Goal: Information Seeking & Learning: Understand process/instructions

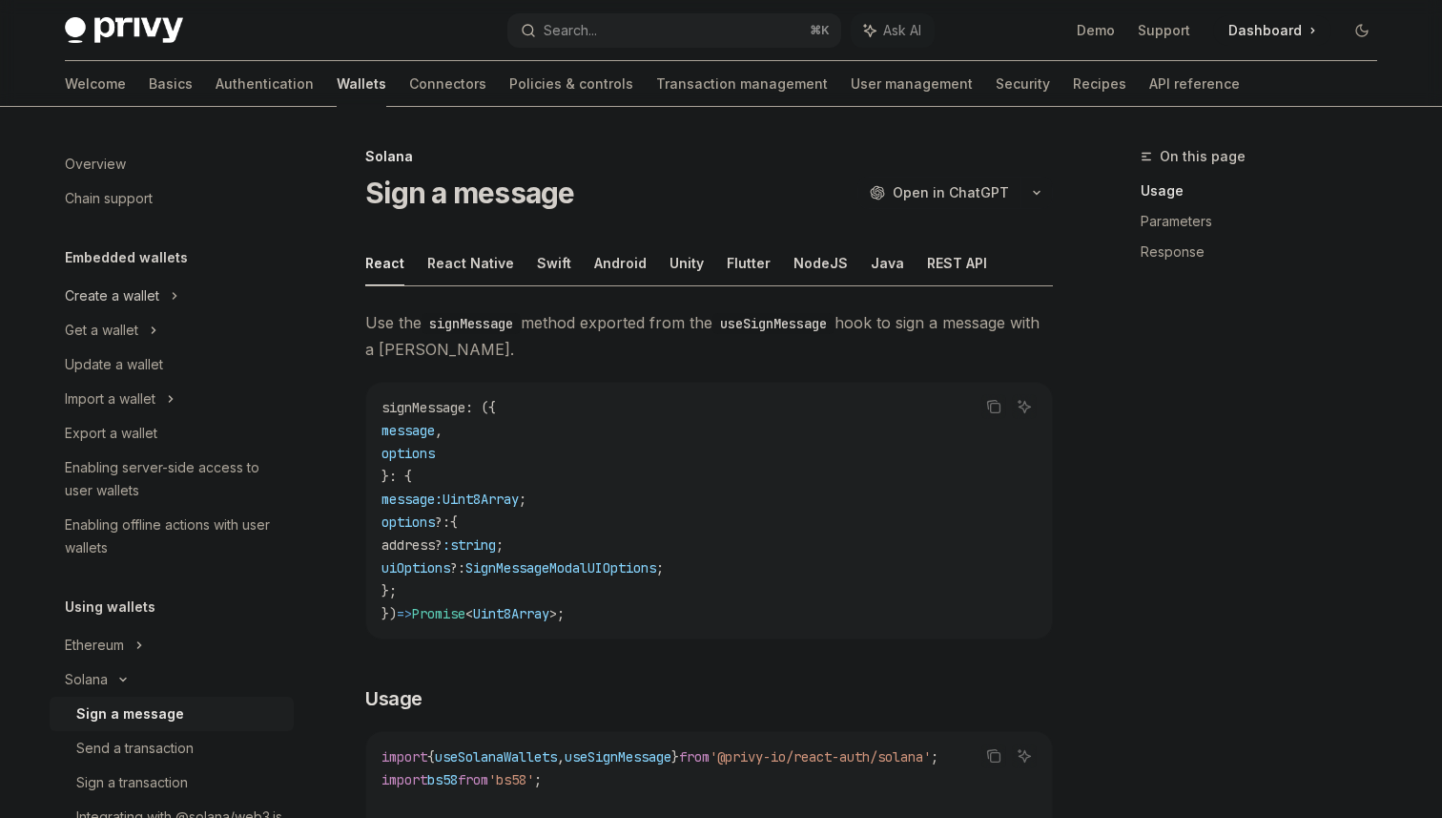
click at [155, 300] on div "Create a wallet" at bounding box center [112, 295] width 94 height 23
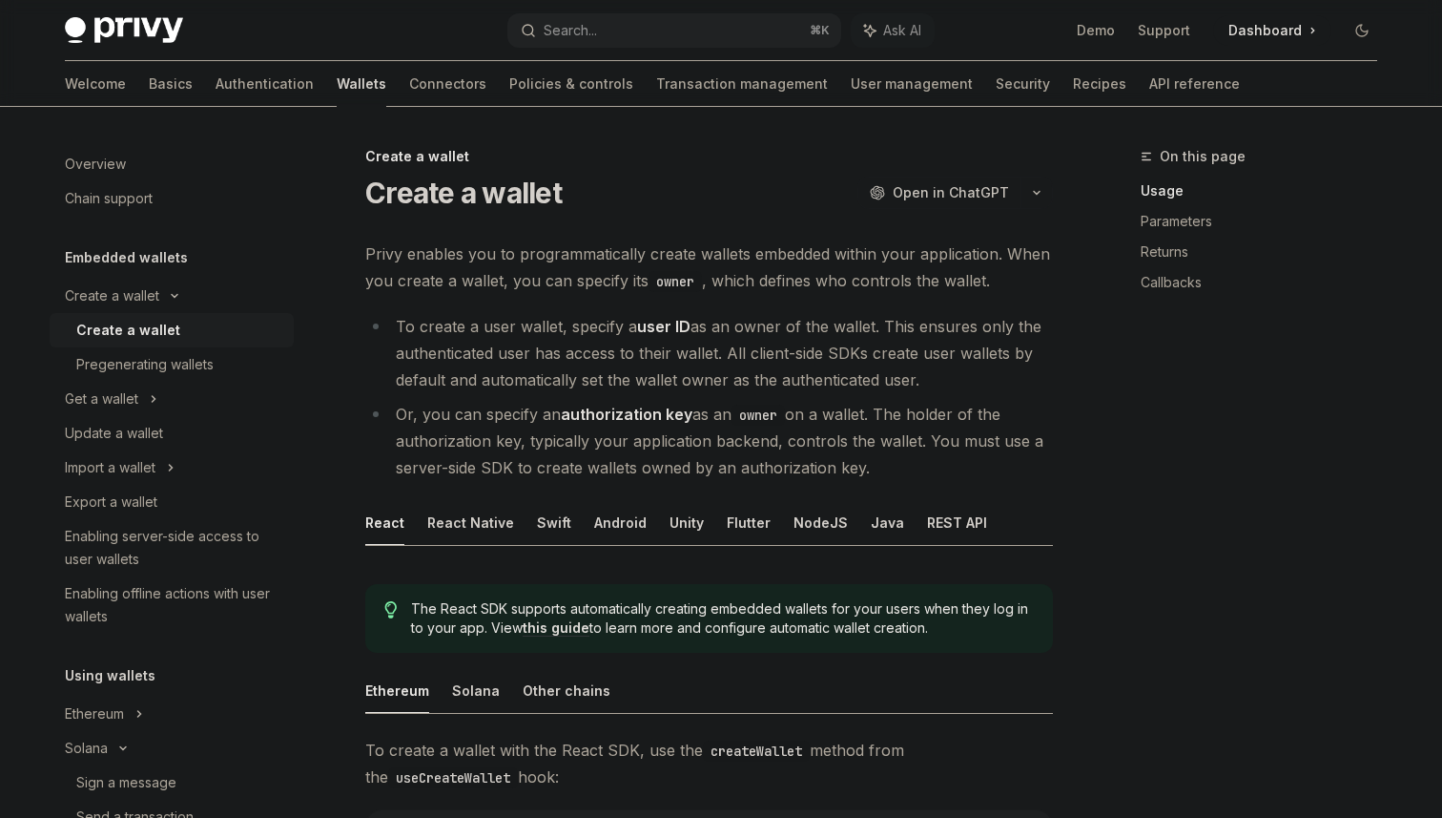
click at [765, 363] on li "To create a user wallet, specify a user ID as an owner of the wallet. This ensu…" at bounding box center [709, 353] width 688 height 80
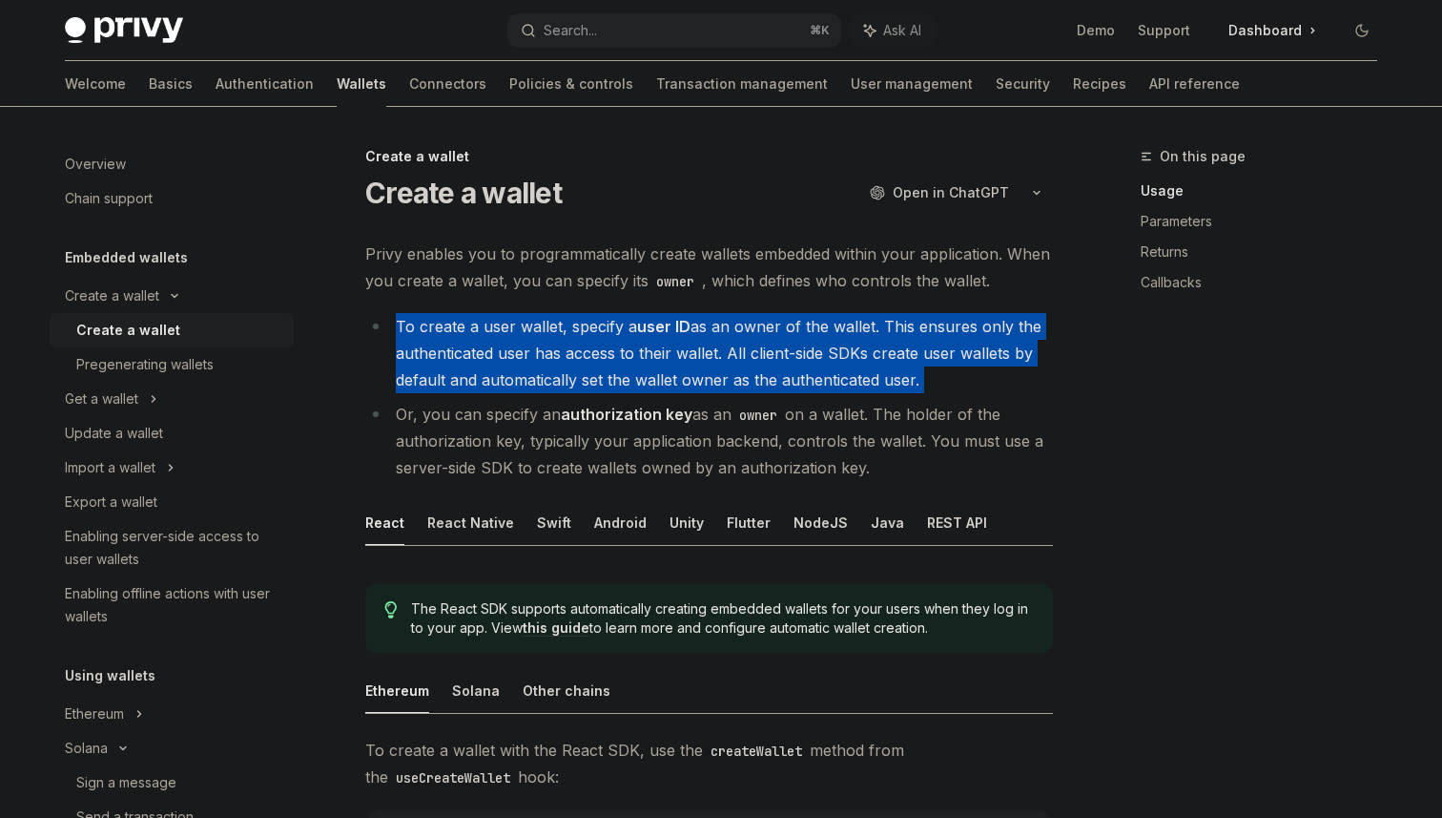
click at [765, 363] on li "To create a user wallet, specify a user ID as an owner of the wallet. This ensu…" at bounding box center [709, 353] width 688 height 80
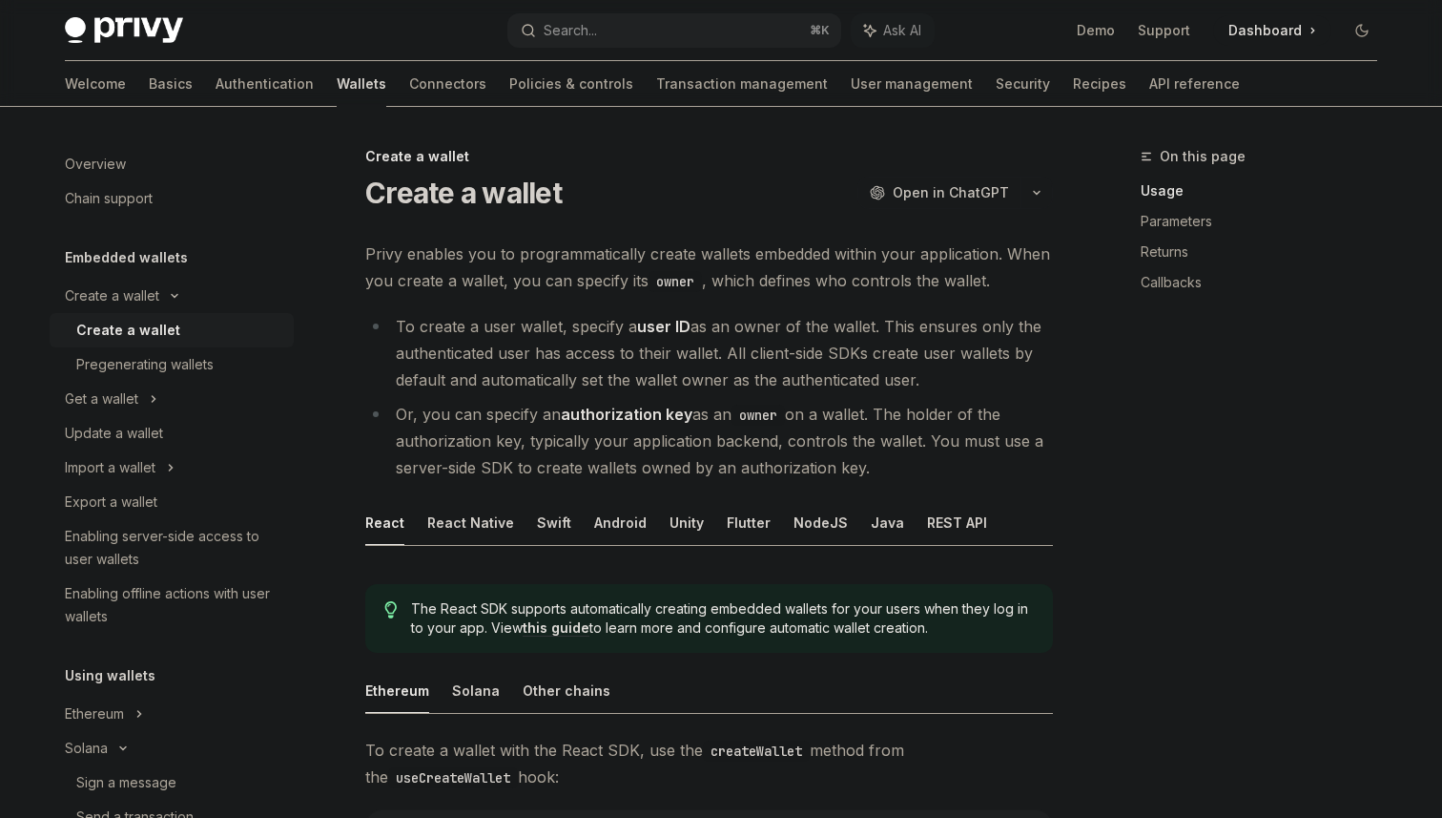
click at [825, 379] on li "To create a user wallet, specify a user ID as an owner of the wallet. This ensu…" at bounding box center [709, 353] width 688 height 80
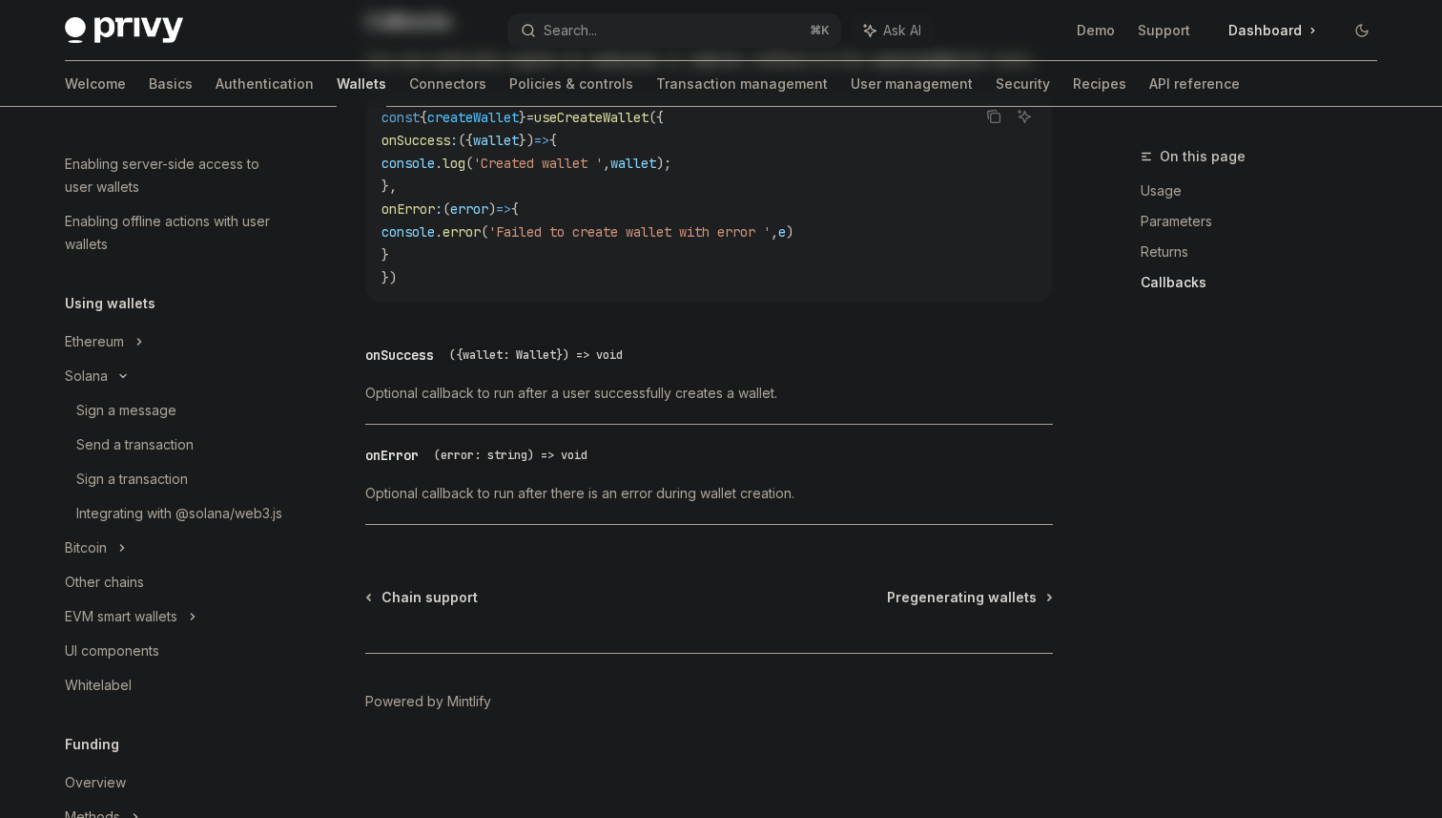
scroll to position [366, 0]
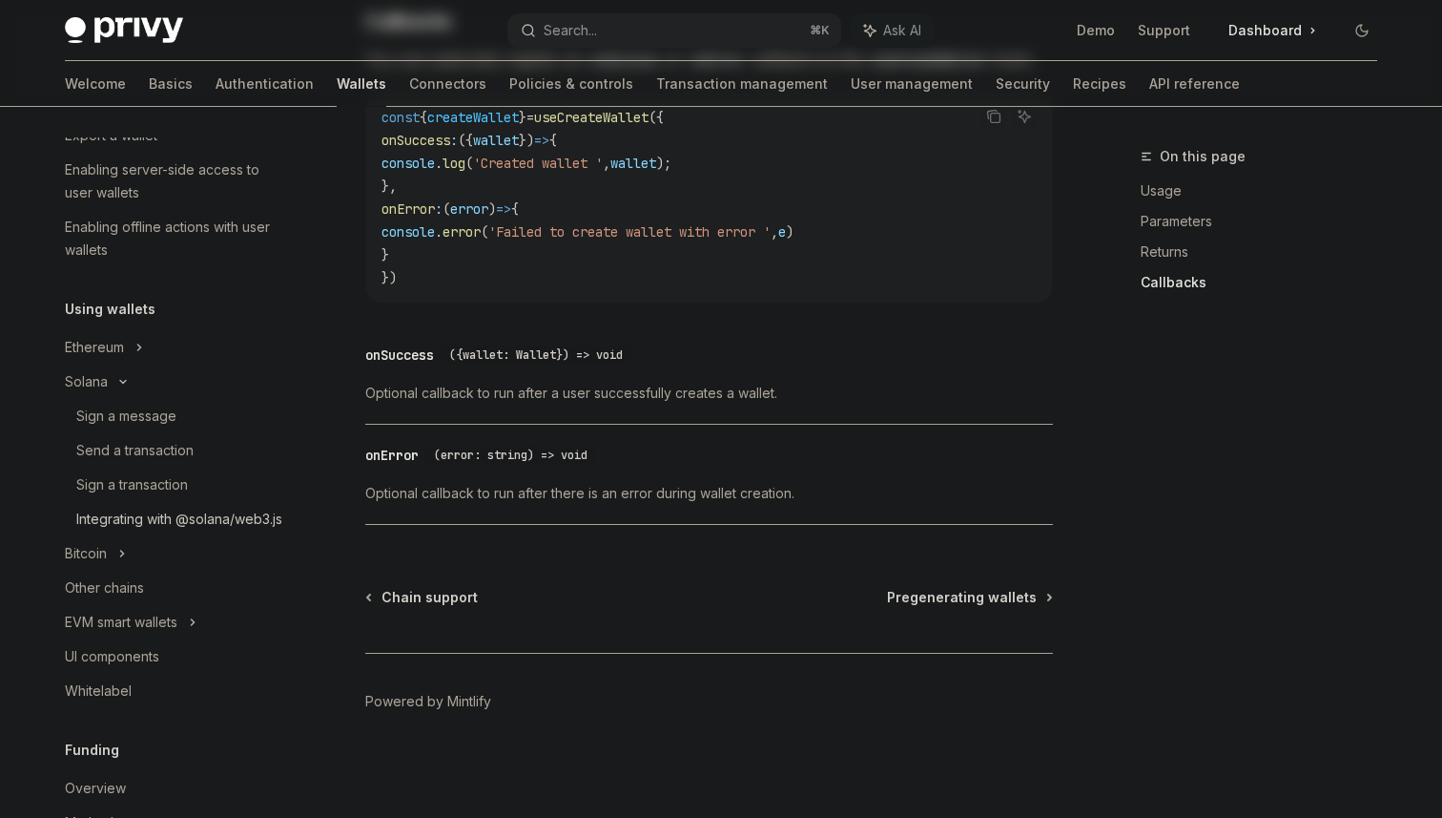
click at [154, 530] on div "Integrating with @solana/web3.js" at bounding box center [179, 519] width 206 height 23
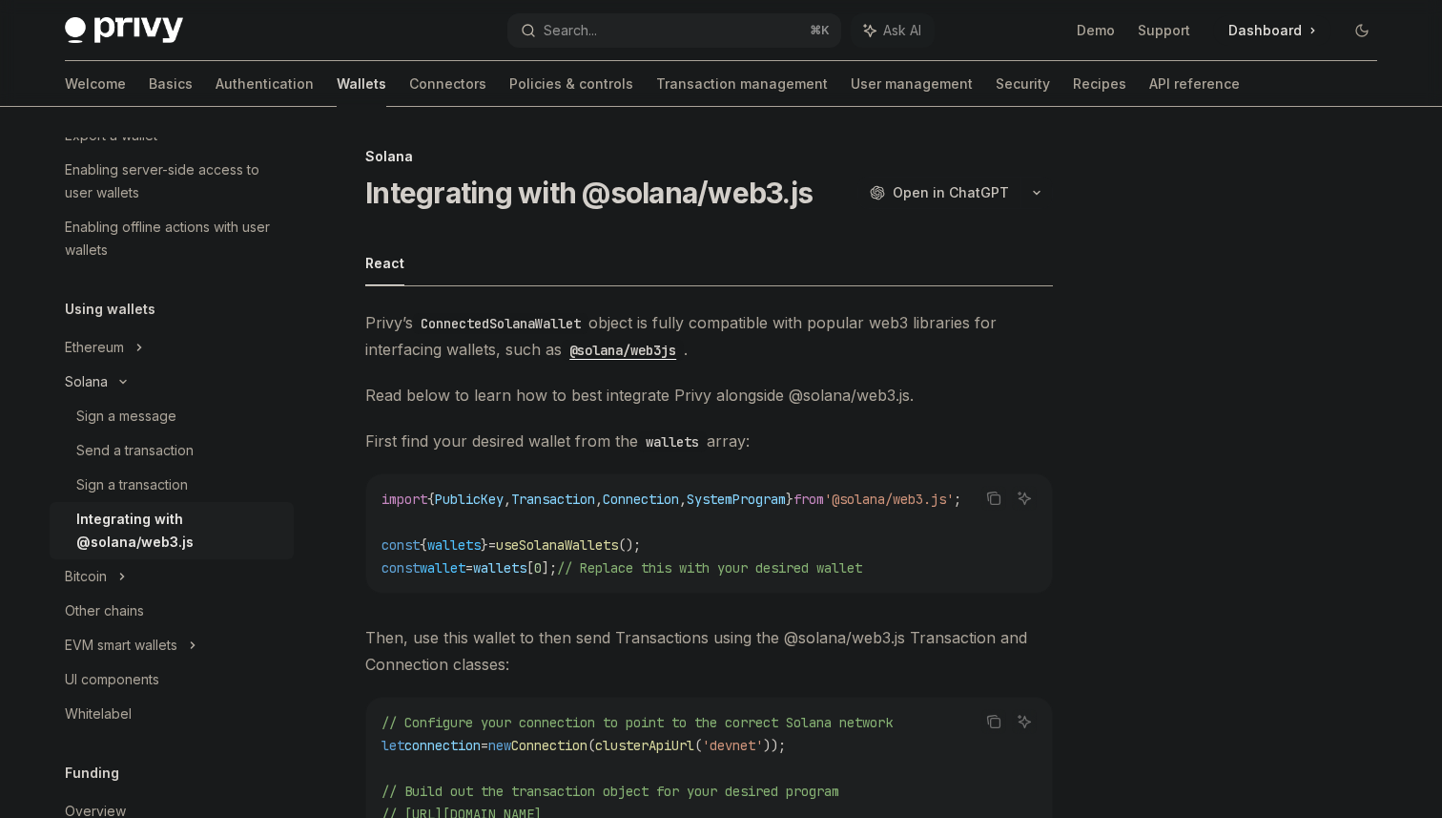
click at [98, 44] on div "Solana" at bounding box center [101, 32] width 73 height 23
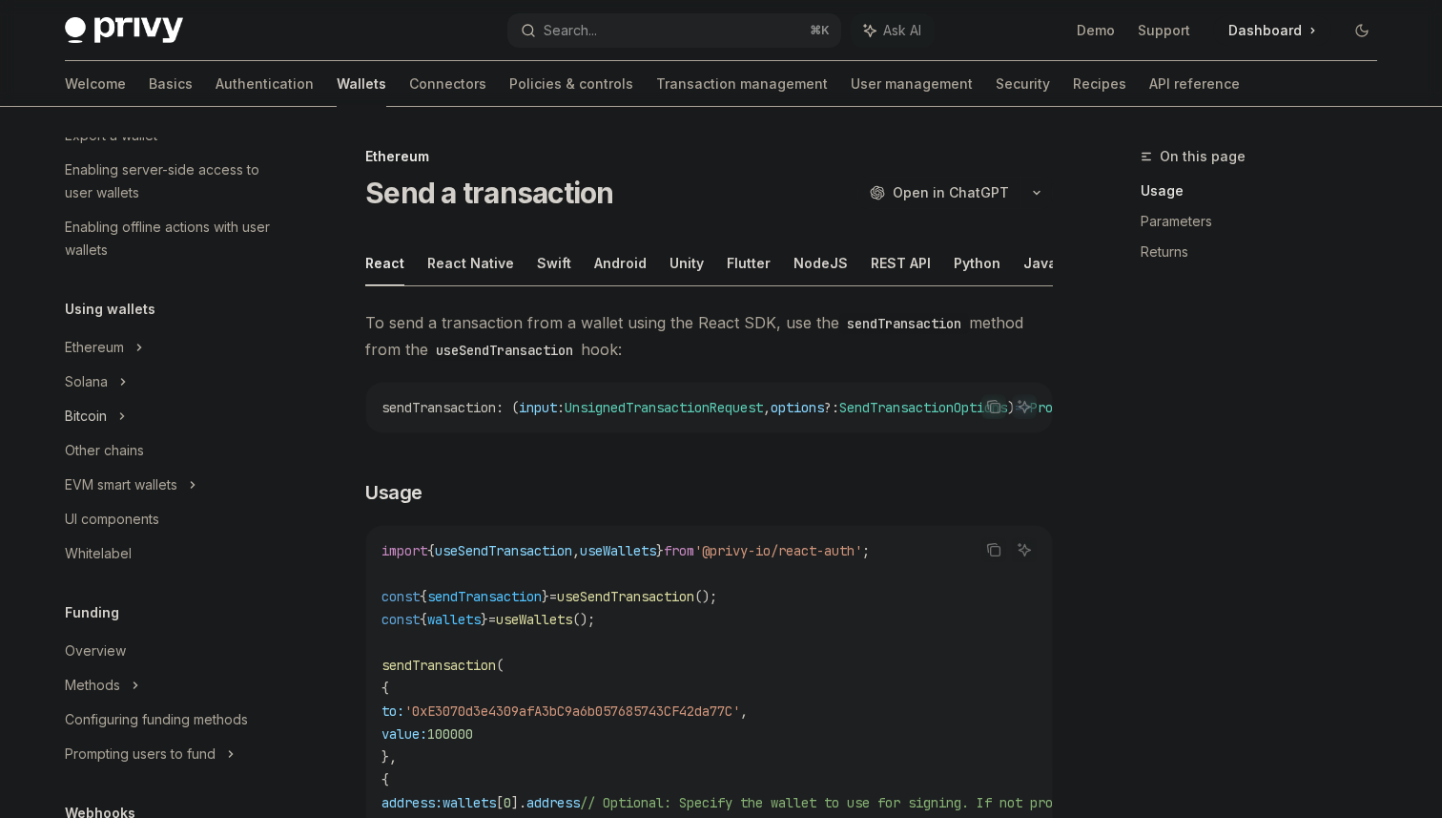
click at [103, 418] on div "Bitcoin" at bounding box center [86, 415] width 42 height 23
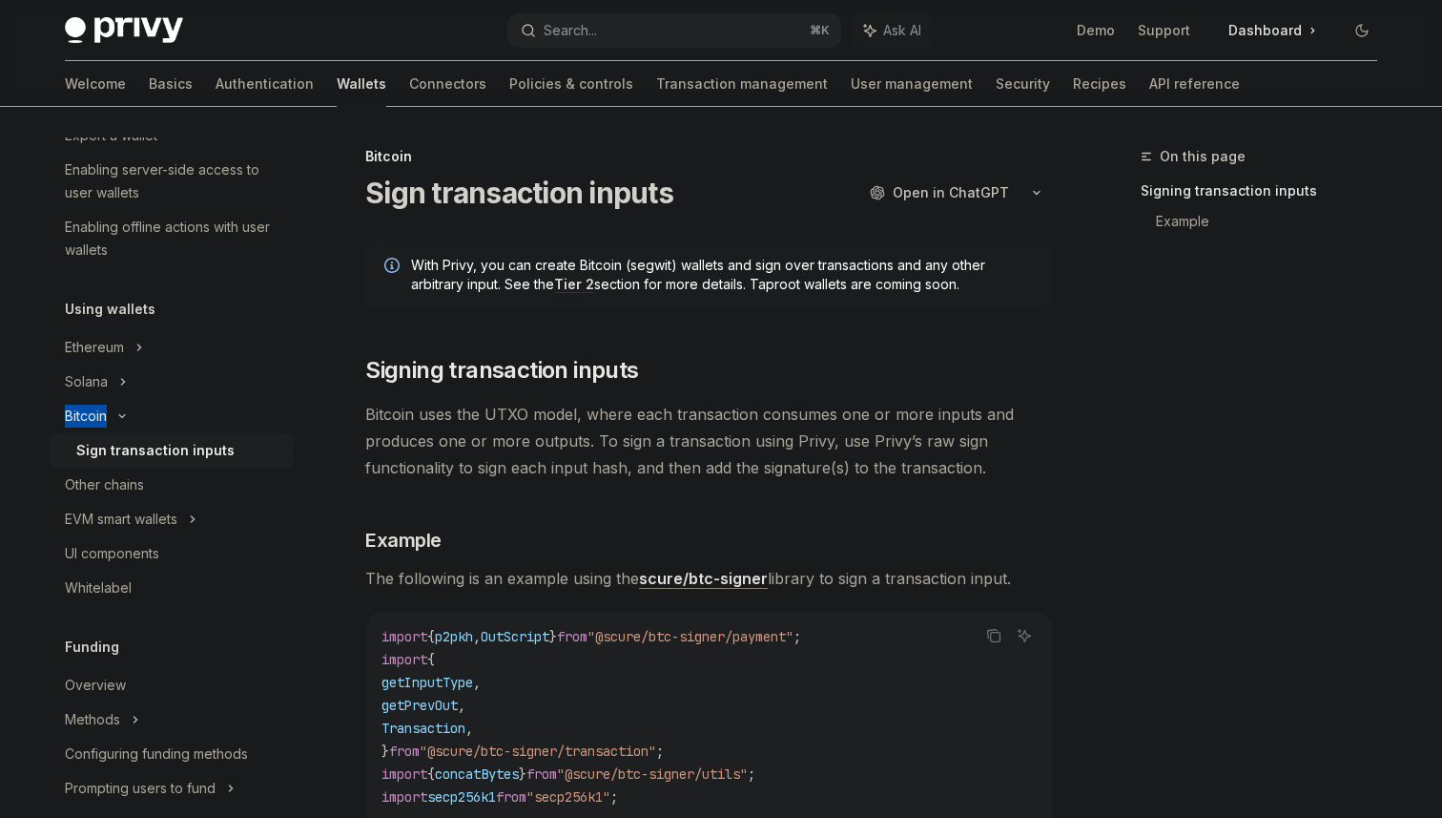
click at [103, 418] on div "Bitcoin" at bounding box center [86, 415] width 42 height 23
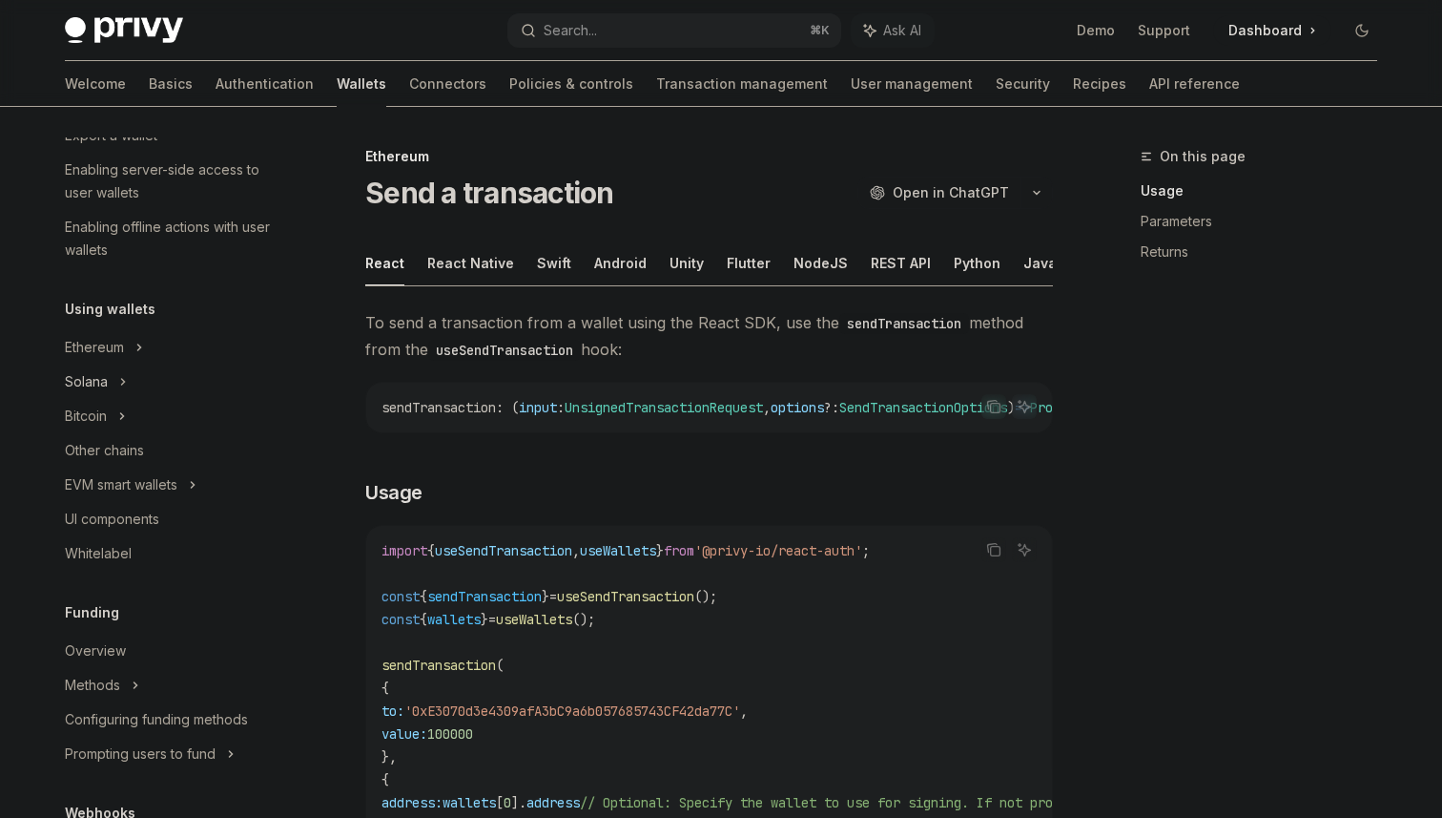
click at [98, 44] on div "Solana" at bounding box center [101, 32] width 73 height 23
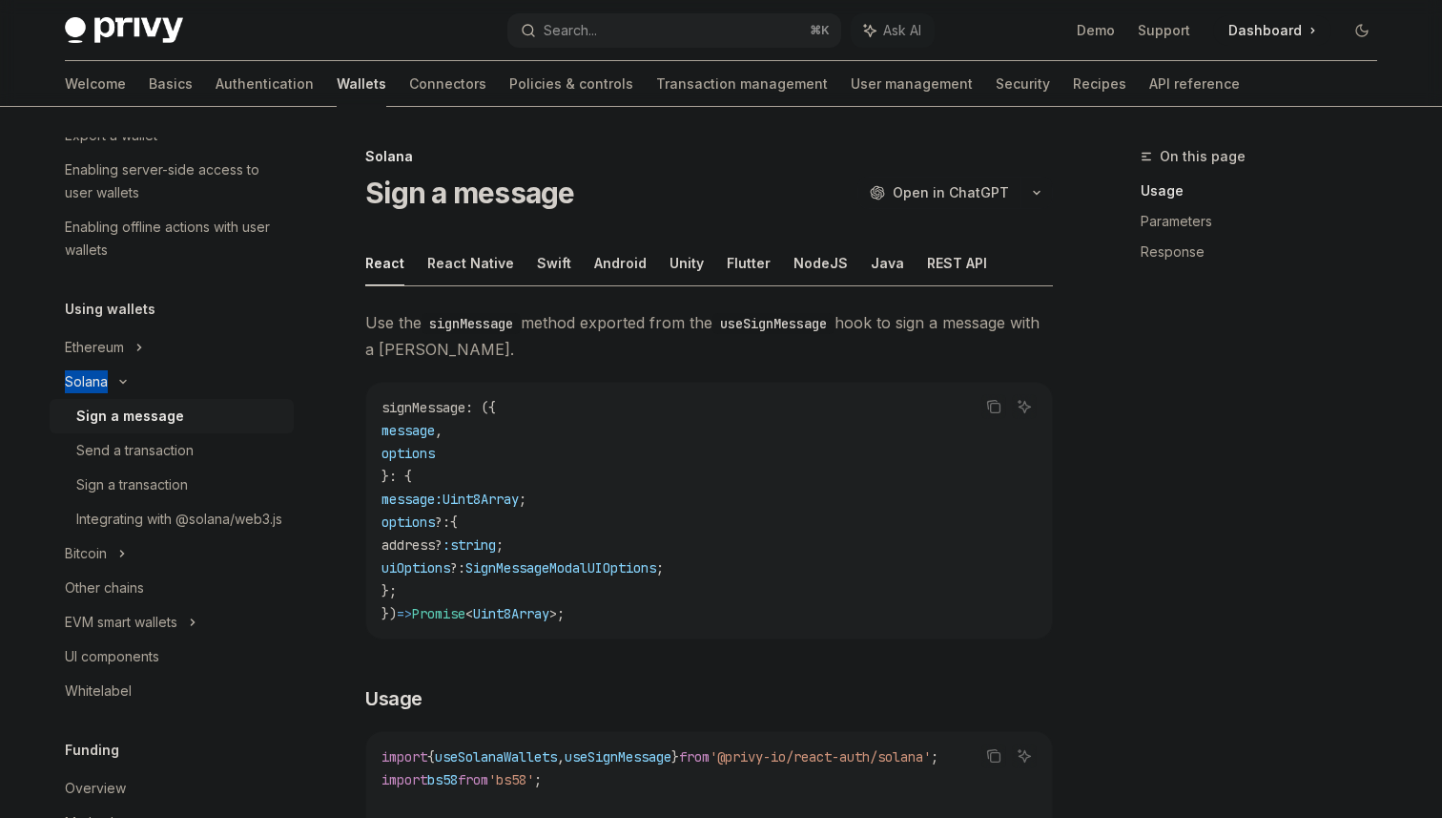
click at [98, 44] on div "Solana" at bounding box center [101, 32] width 73 height 23
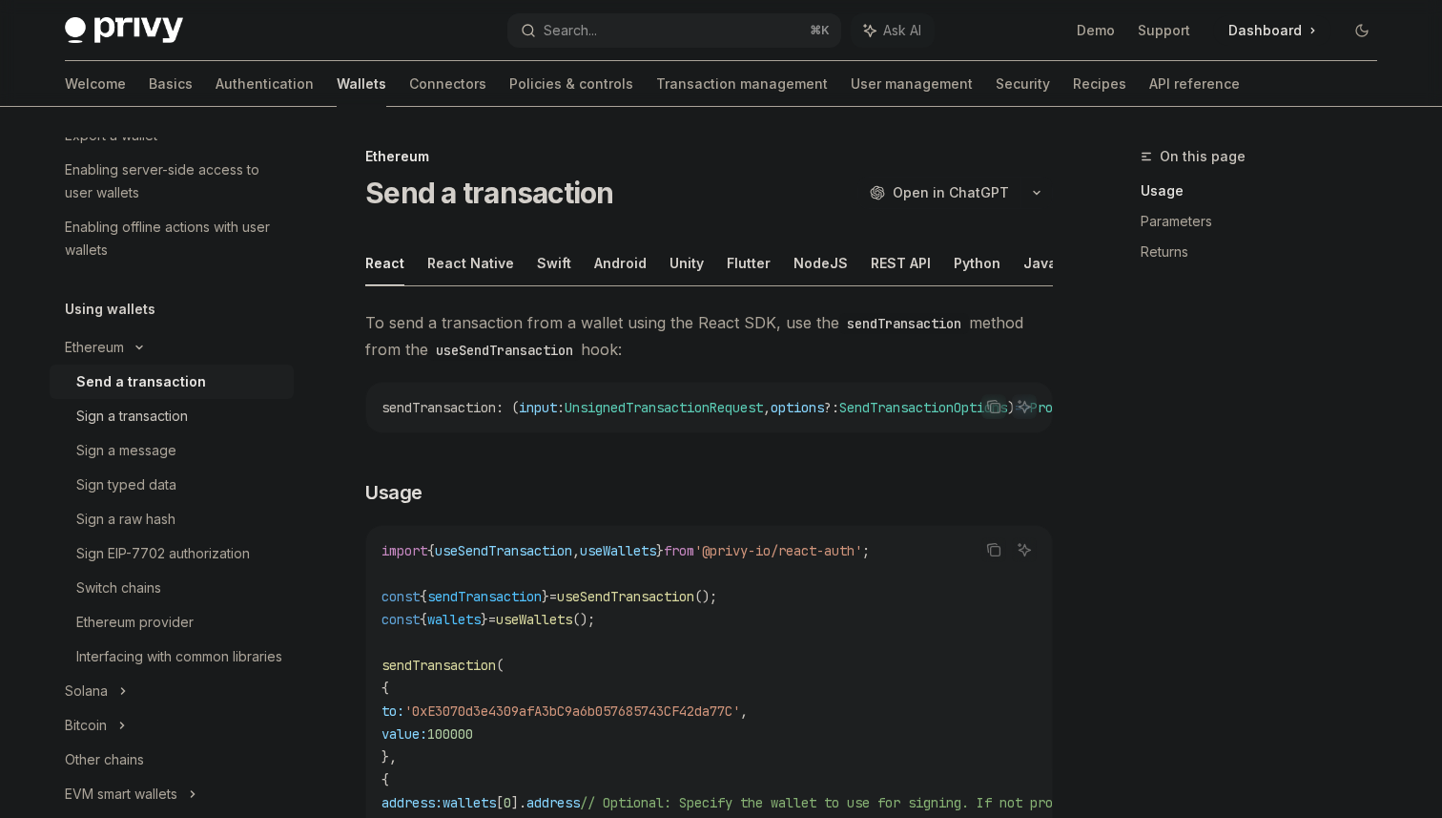
click at [136, 399] on link "Sign a transaction" at bounding box center [172, 416] width 244 height 34
click at [148, 454] on div "Sign a message" at bounding box center [126, 450] width 100 height 23
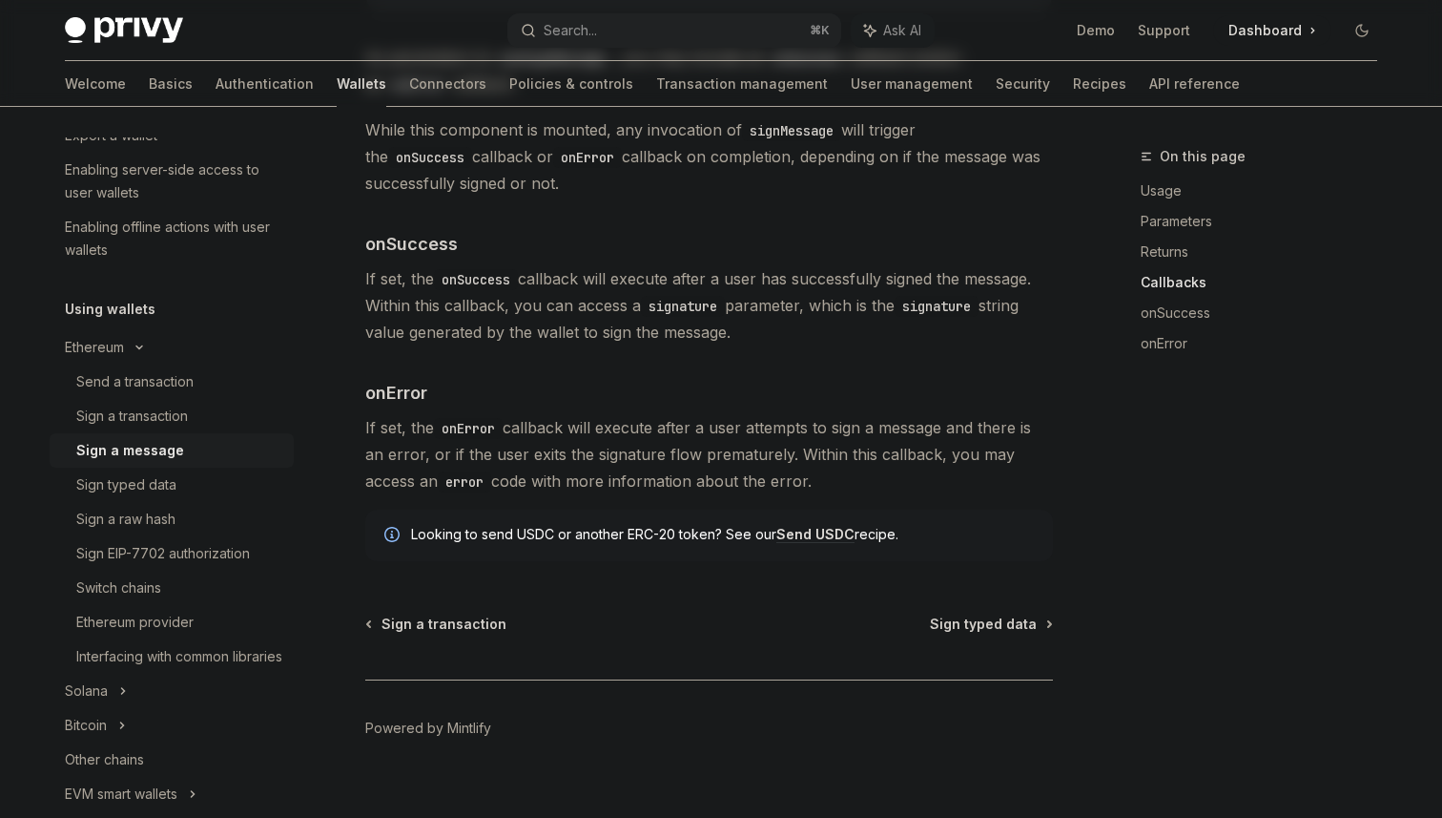
scroll to position [2243, 0]
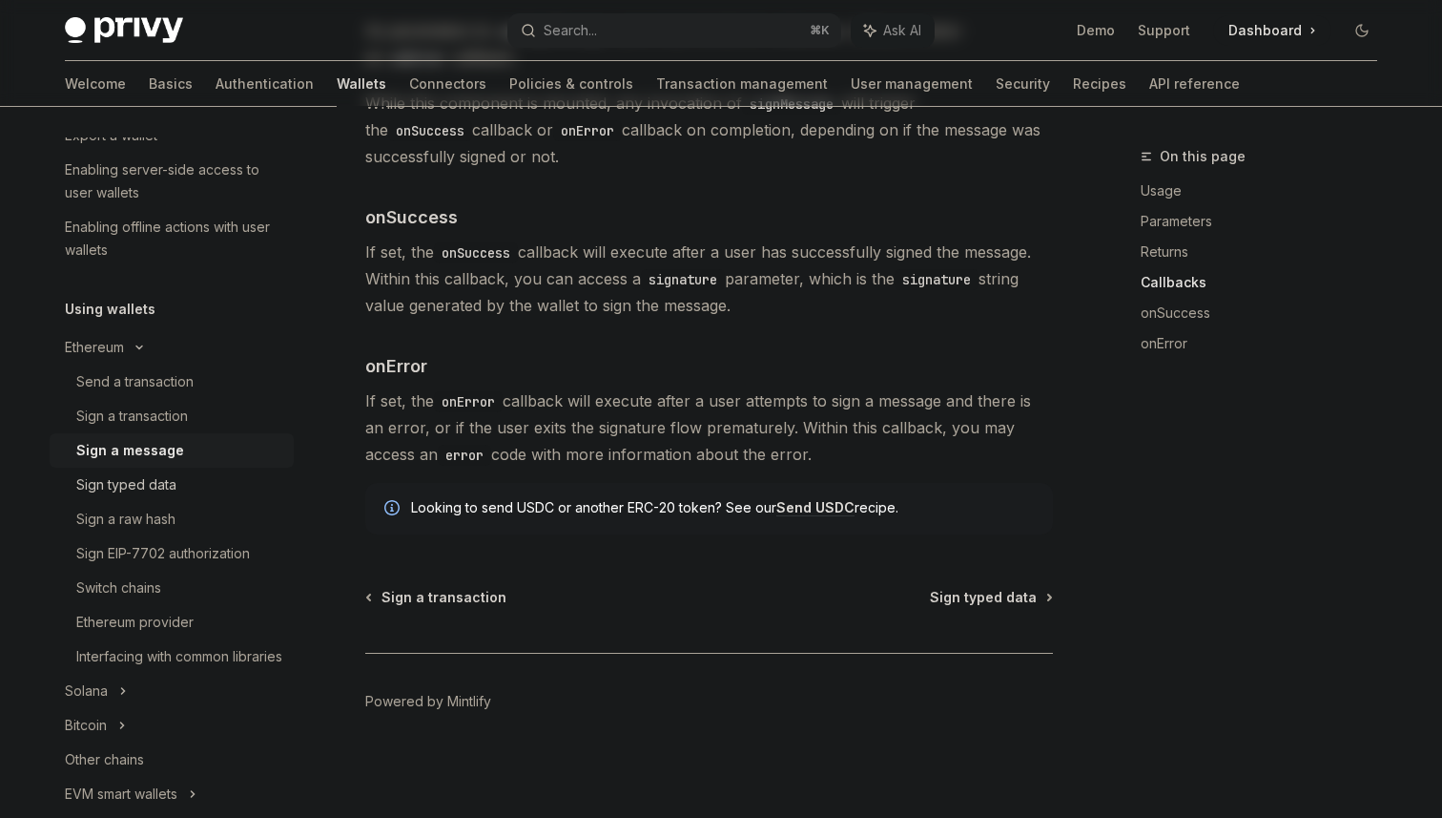
click at [108, 497] on link "Sign typed data" at bounding box center [172, 484] width 244 height 34
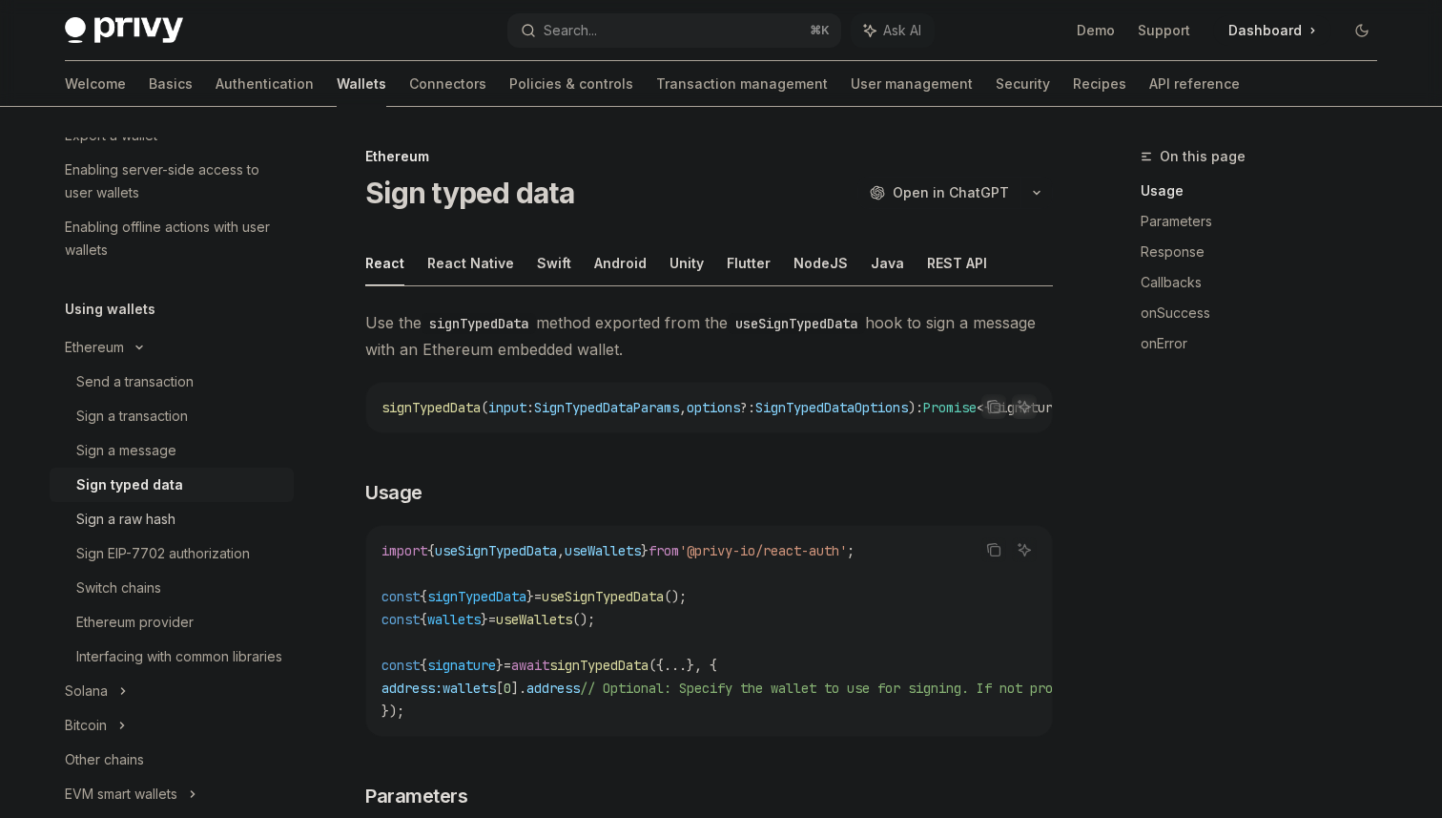
click at [137, 530] on link "Sign a raw hash" at bounding box center [172, 519] width 244 height 34
type textarea "*"
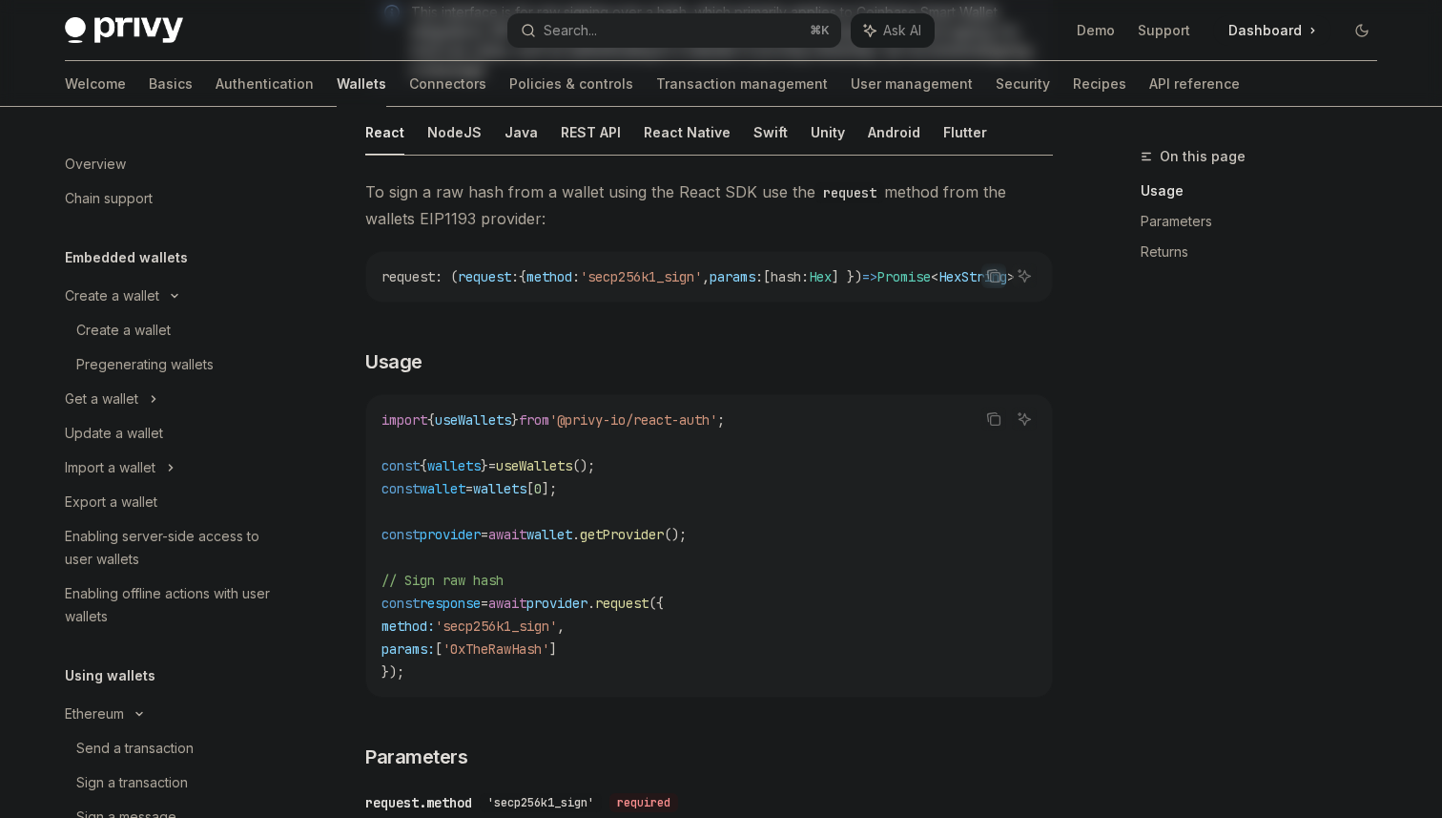
click at [1189, 374] on div "On this page Usage Parameters Returns" at bounding box center [1248, 481] width 290 height 673
click at [915, 336] on div "To sign a raw hash from a wallet using the React SDK use the request method fro…" at bounding box center [709, 667] width 688 height 978
click at [924, 360] on h3 "​ Usage" at bounding box center [709, 361] width 688 height 27
